Goal: Information Seeking & Learning: Check status

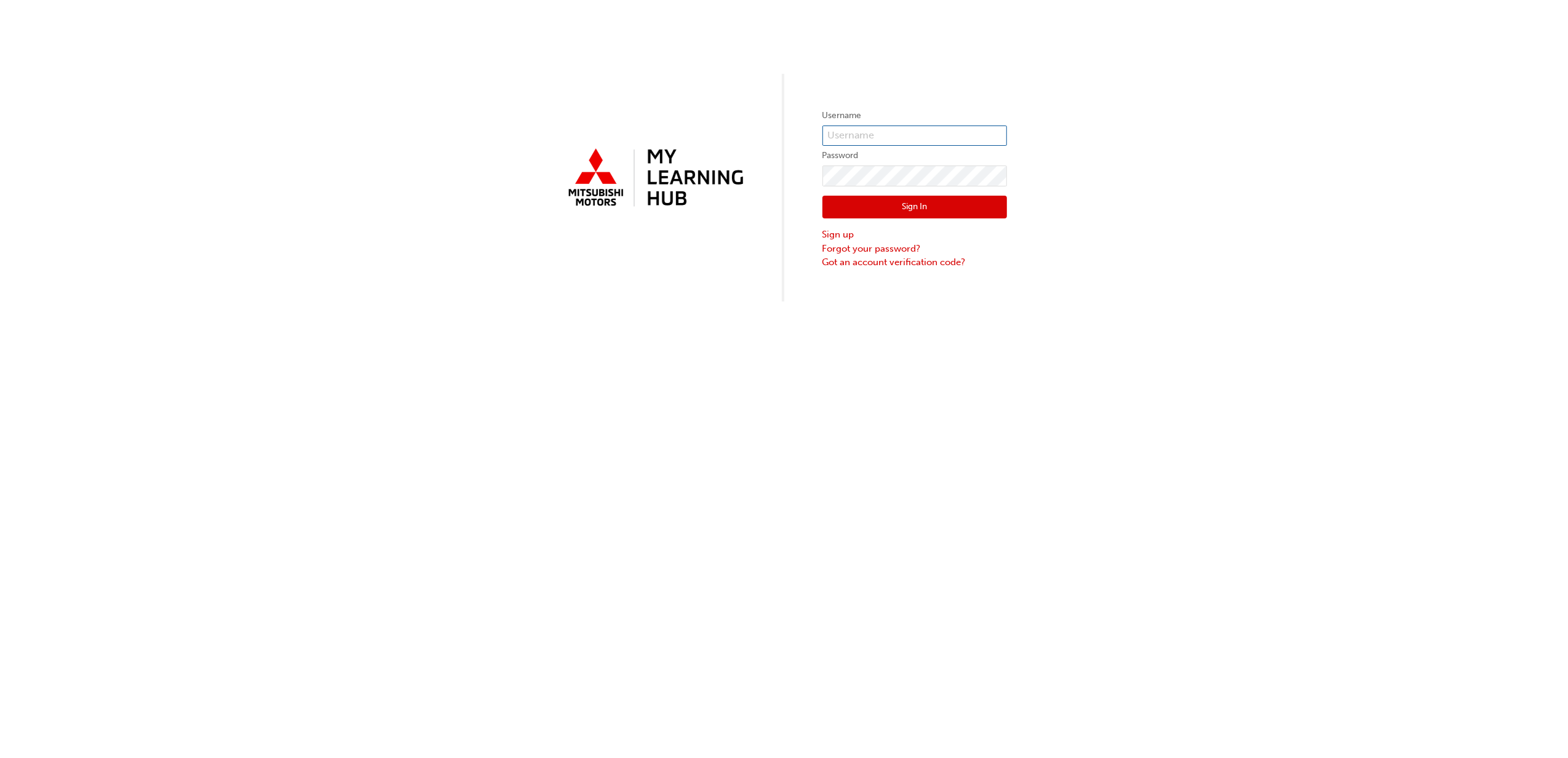
type input "[EMAIL_ADDRESS][DOMAIN_NAME]"
drag, startPoint x: 1567, startPoint y: 756, endPoint x: 1555, endPoint y: 718, distance: 39.8
click at [1555, 719] on div "Username [EMAIL_ADDRESS][DOMAIN_NAME] Password Sign In Sign up Forgot your pass…" at bounding box center [784, 379] width 1568 height 758
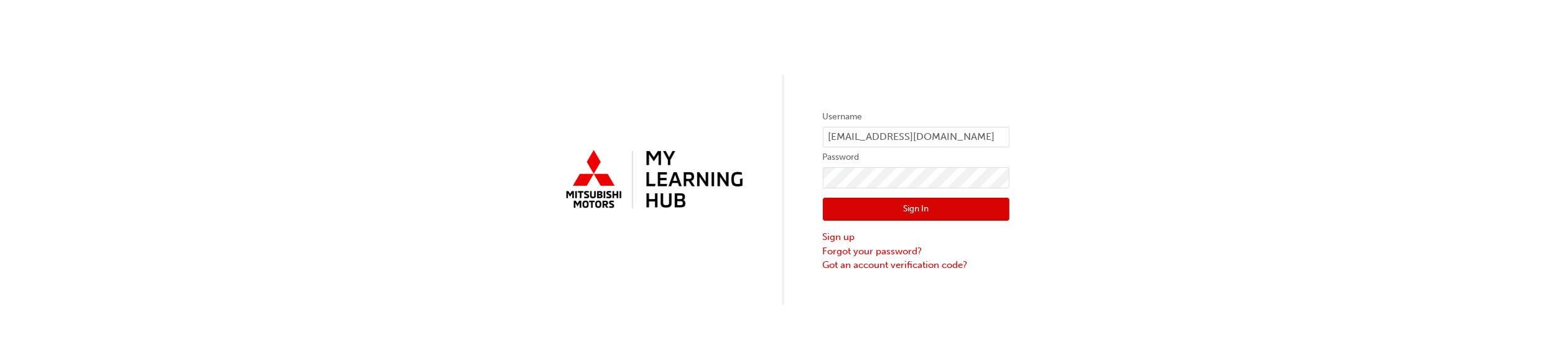
click at [944, 206] on button "Sign In" at bounding box center [916, 209] width 187 height 24
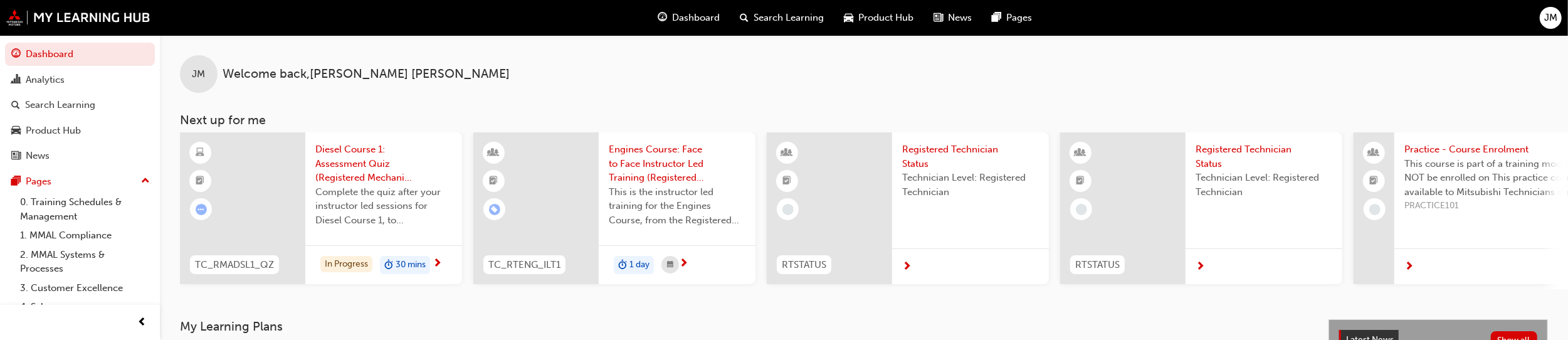
click at [939, 81] on div "JM Welcome back , [PERSON_NAME]" at bounding box center [864, 63] width 1408 height 58
click at [68, 84] on div "Analytics" at bounding box center [79, 80] width 137 height 16
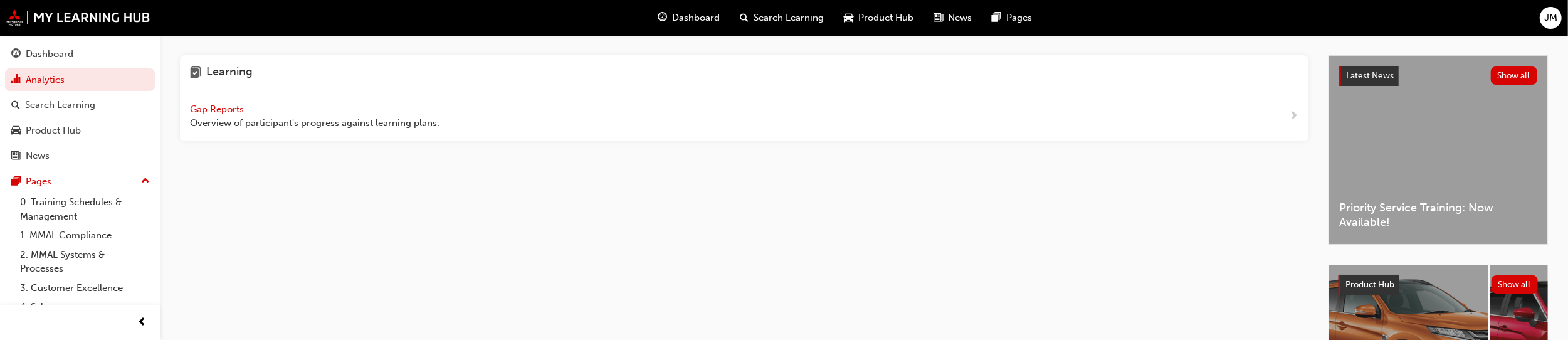
click at [232, 122] on span "Overview of participant's progress against learning plans." at bounding box center [314, 123] width 249 height 15
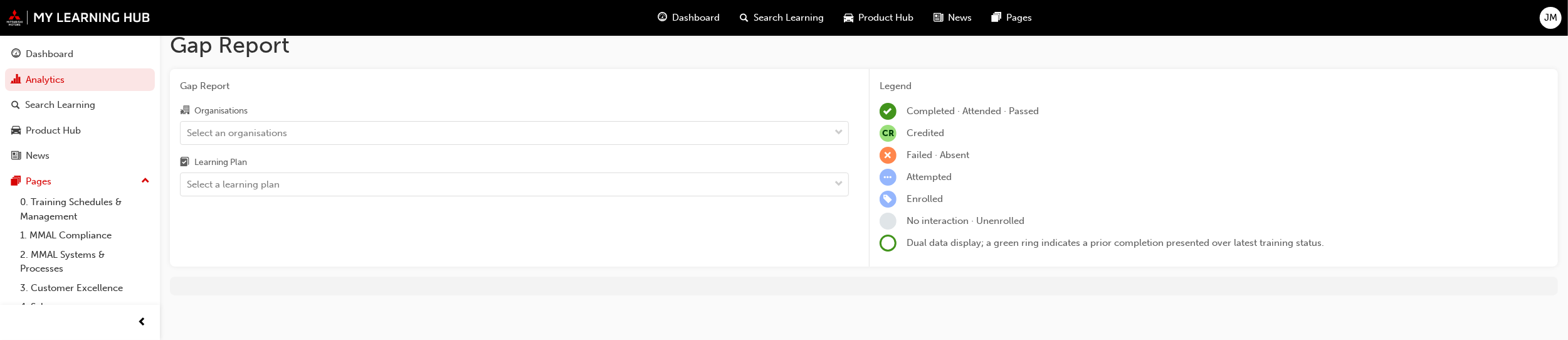
scroll to position [20, 0]
click at [384, 122] on div "Select an organisations" at bounding box center [505, 126] width 649 height 22
click at [188, 122] on input "Organisations Select an organisations" at bounding box center [187, 126] width 1 height 11
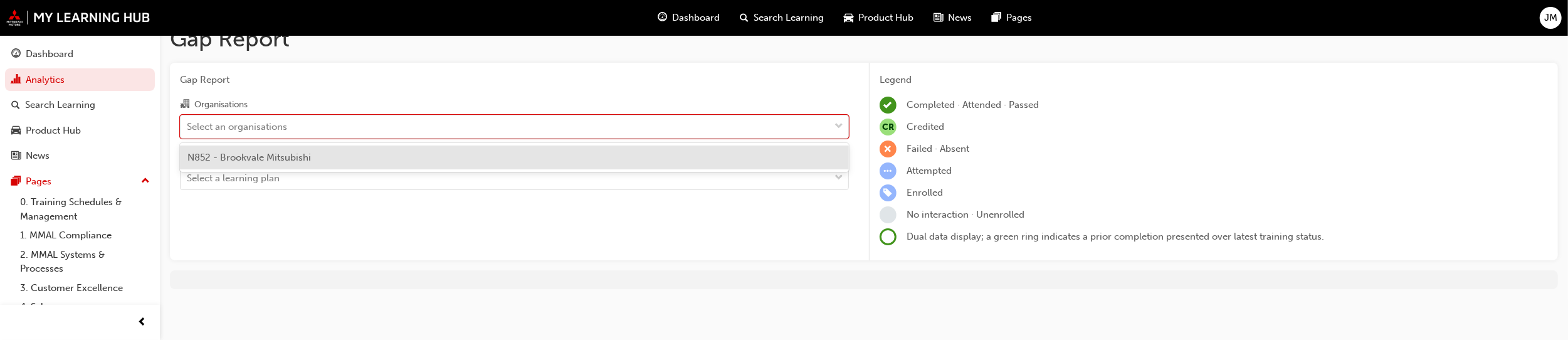
click at [374, 169] on div "N852 - Brookvale Mitsubishi" at bounding box center [514, 157] width 669 height 25
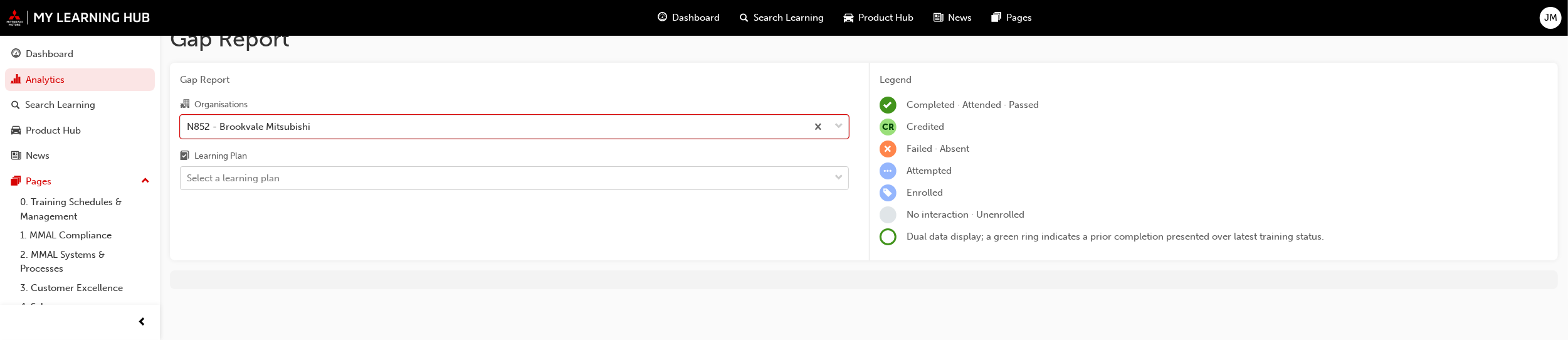
click at [377, 181] on div "Select a learning plan" at bounding box center [505, 178] width 649 height 22
click at [188, 181] on input "Learning Plan Select a learning plan" at bounding box center [187, 178] width 1 height 11
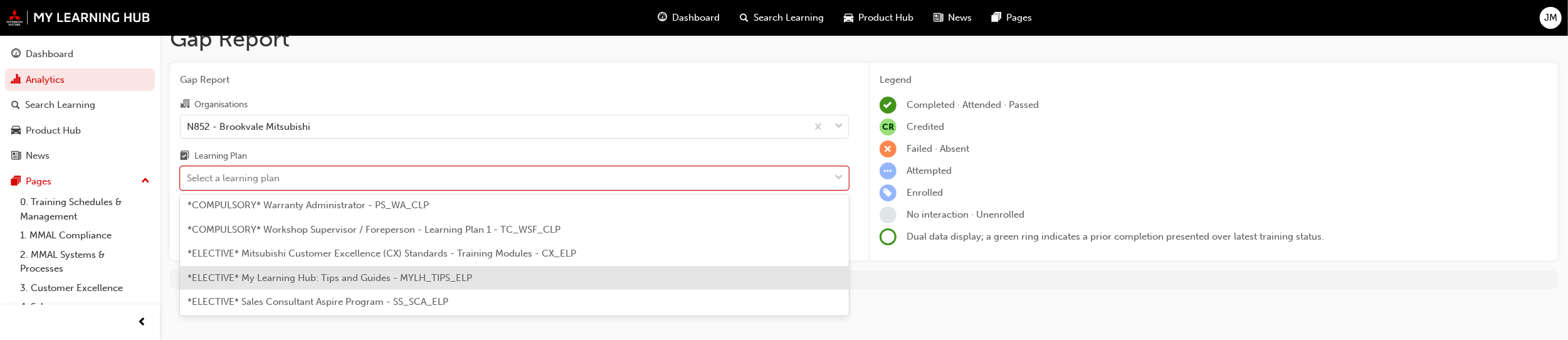
scroll to position [515, 0]
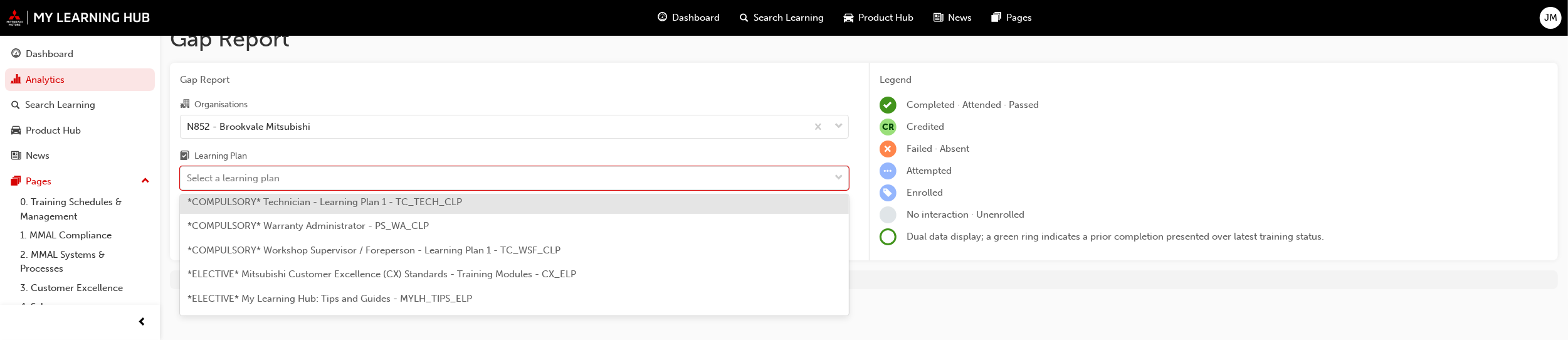
click at [421, 207] on span "*COMPULSORY* Technician - Learning Plan 1 - TC_TECH_CLP" at bounding box center [324, 202] width 275 height 11
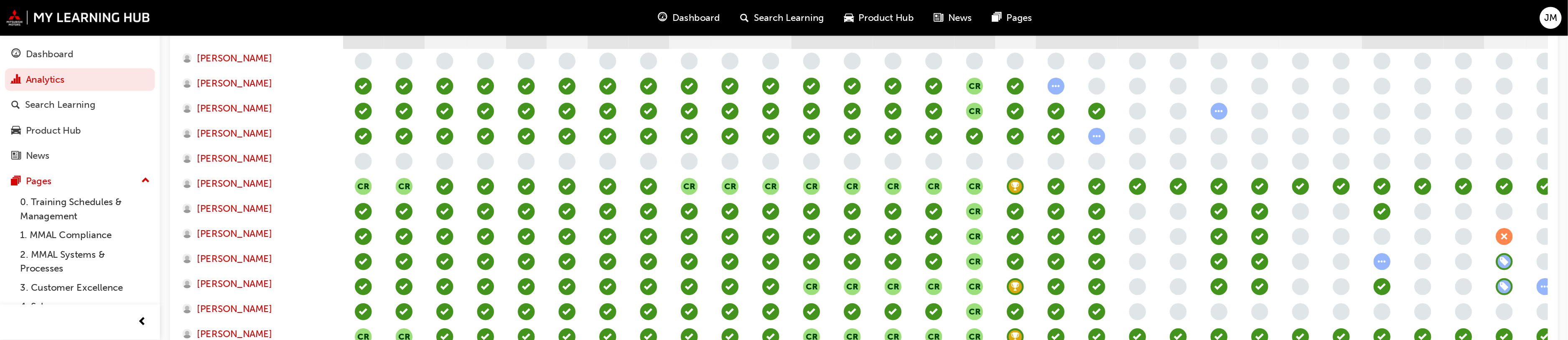
scroll to position [293, 0]
